Goal: Task Accomplishment & Management: Complete application form

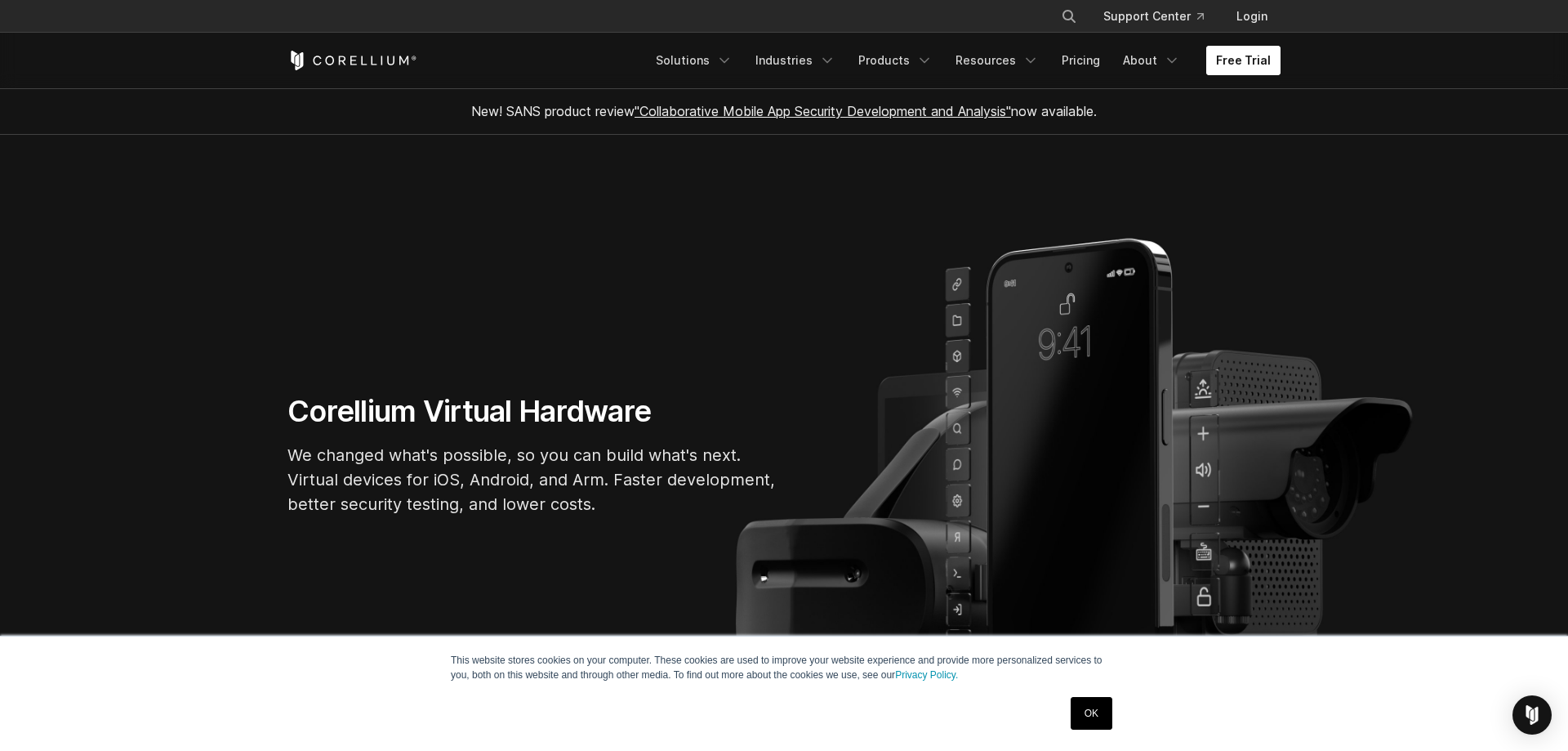
click at [1241, 69] on link "Free Trial" at bounding box center [1243, 60] width 75 height 29
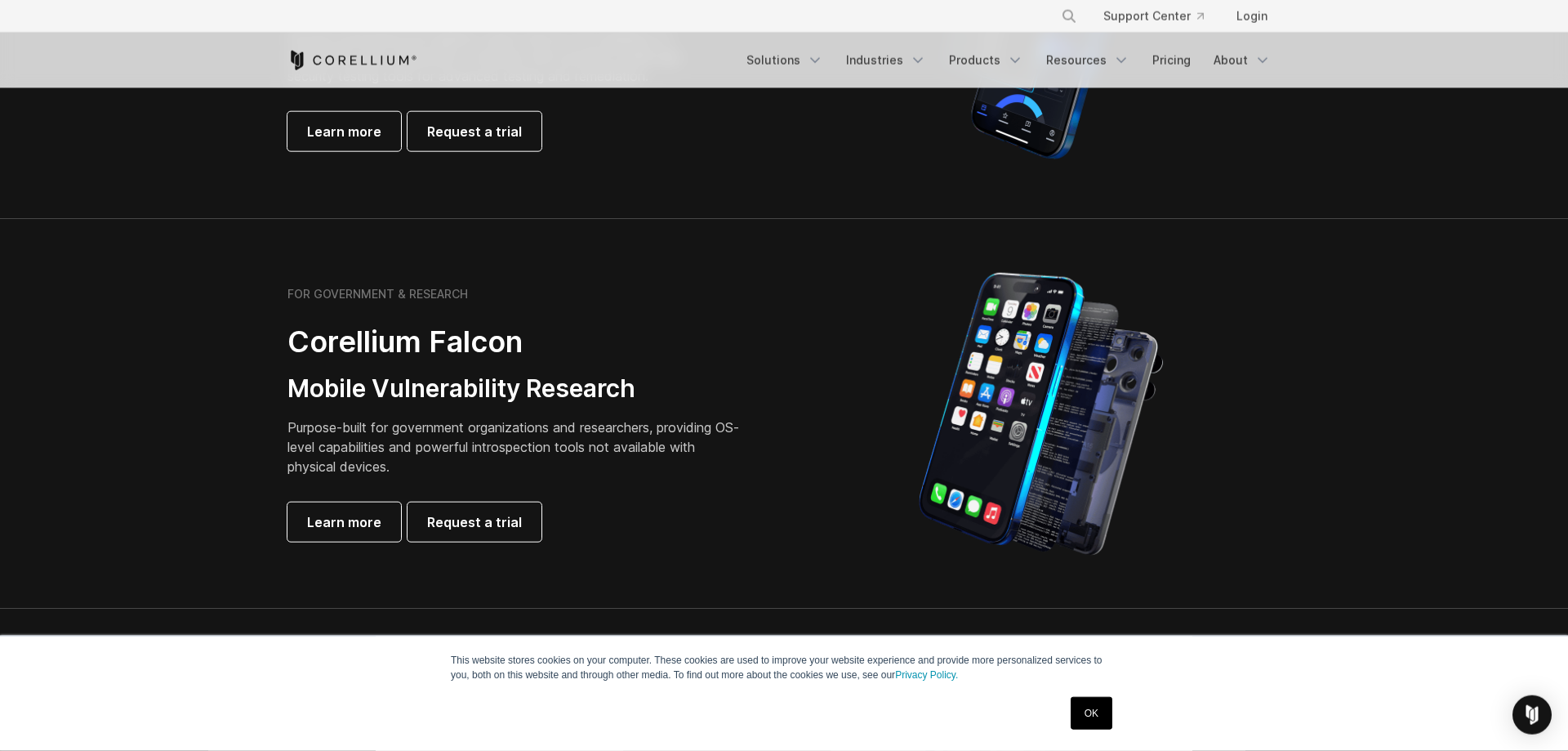
scroll to position [629, 0]
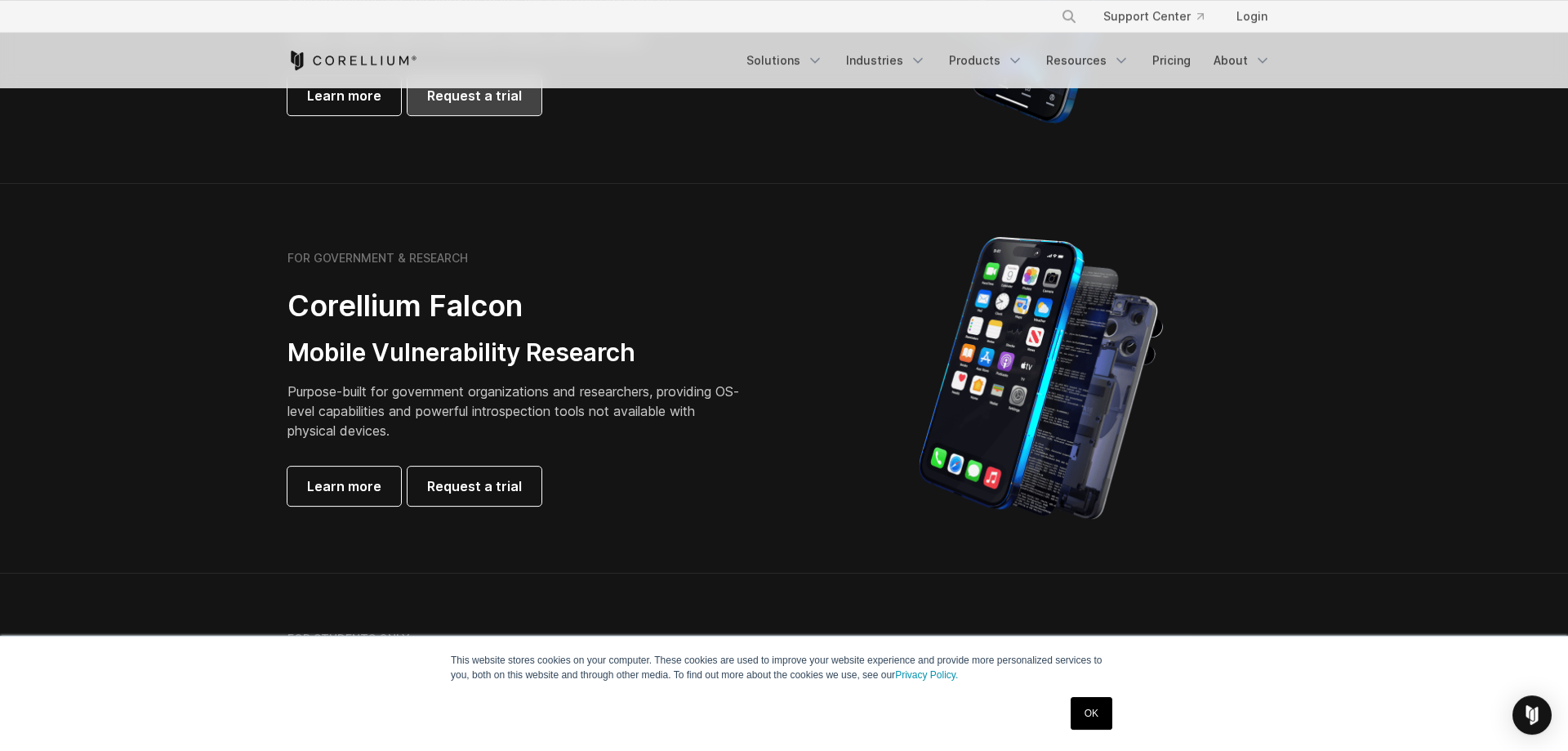
click at [450, 97] on span "Request a trial" at bounding box center [474, 95] width 94 height 20
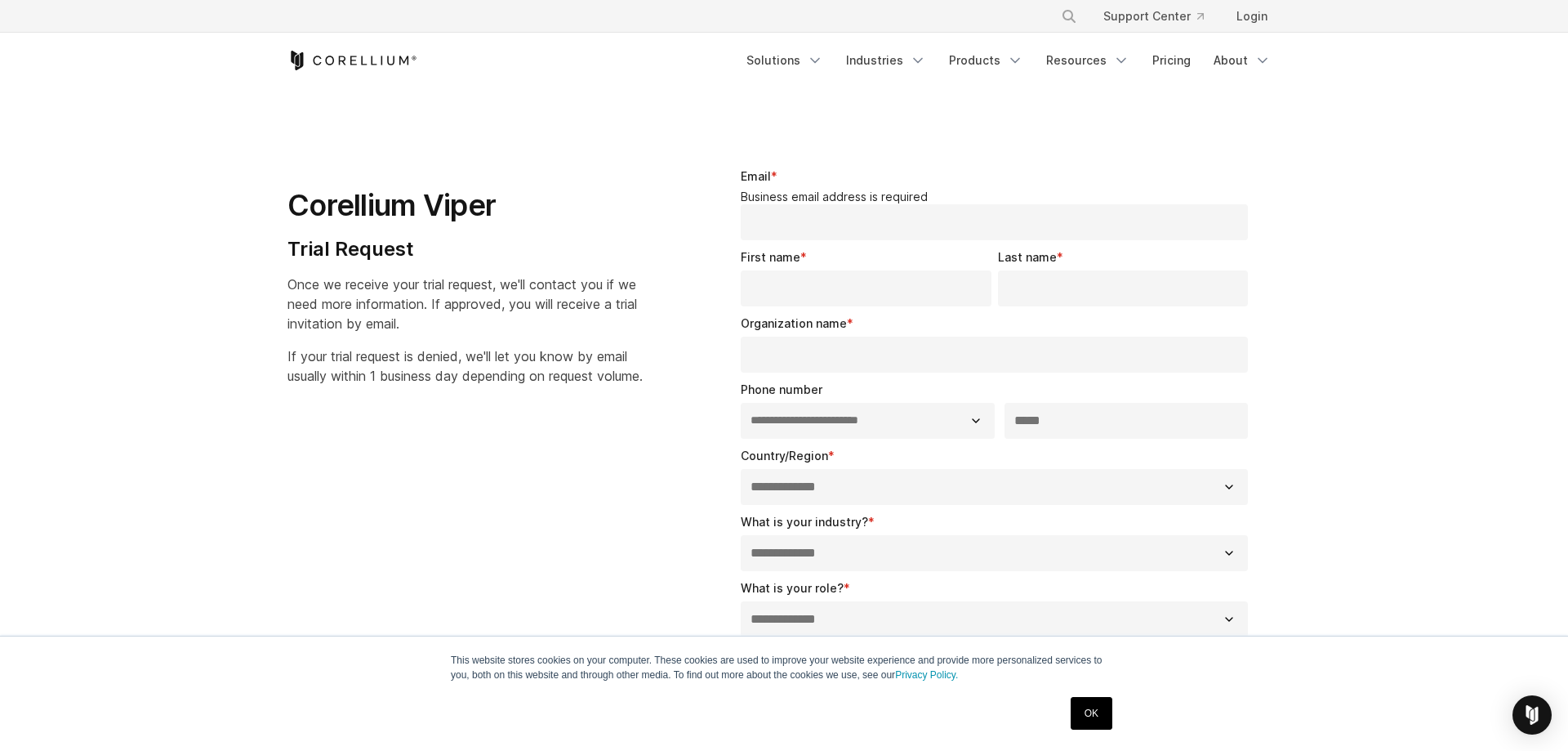
select select "**"
click at [873, 227] on input "Email *" at bounding box center [994, 222] width 507 height 36
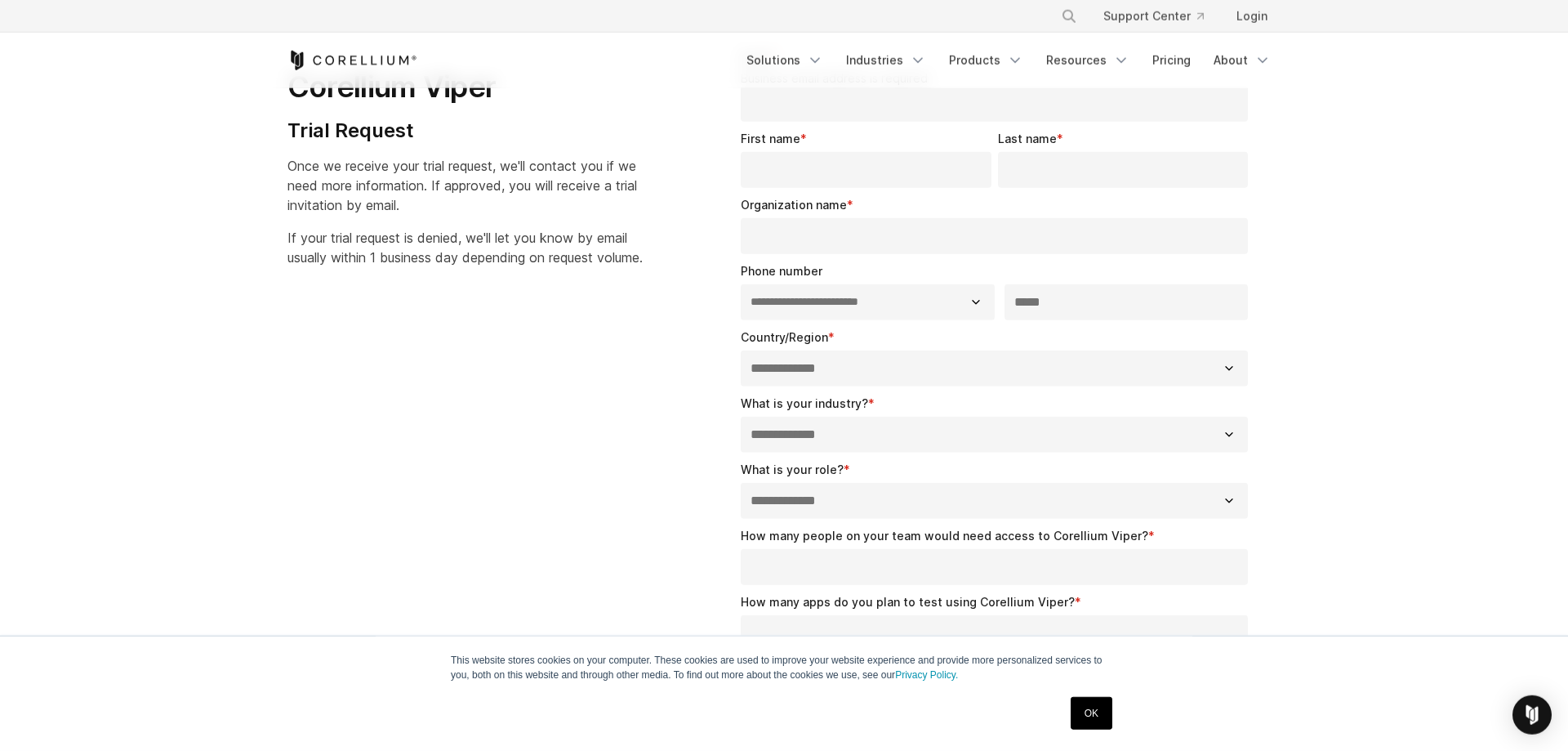
scroll to position [30, 0]
